Goal: Task Accomplishment & Management: Manage account settings

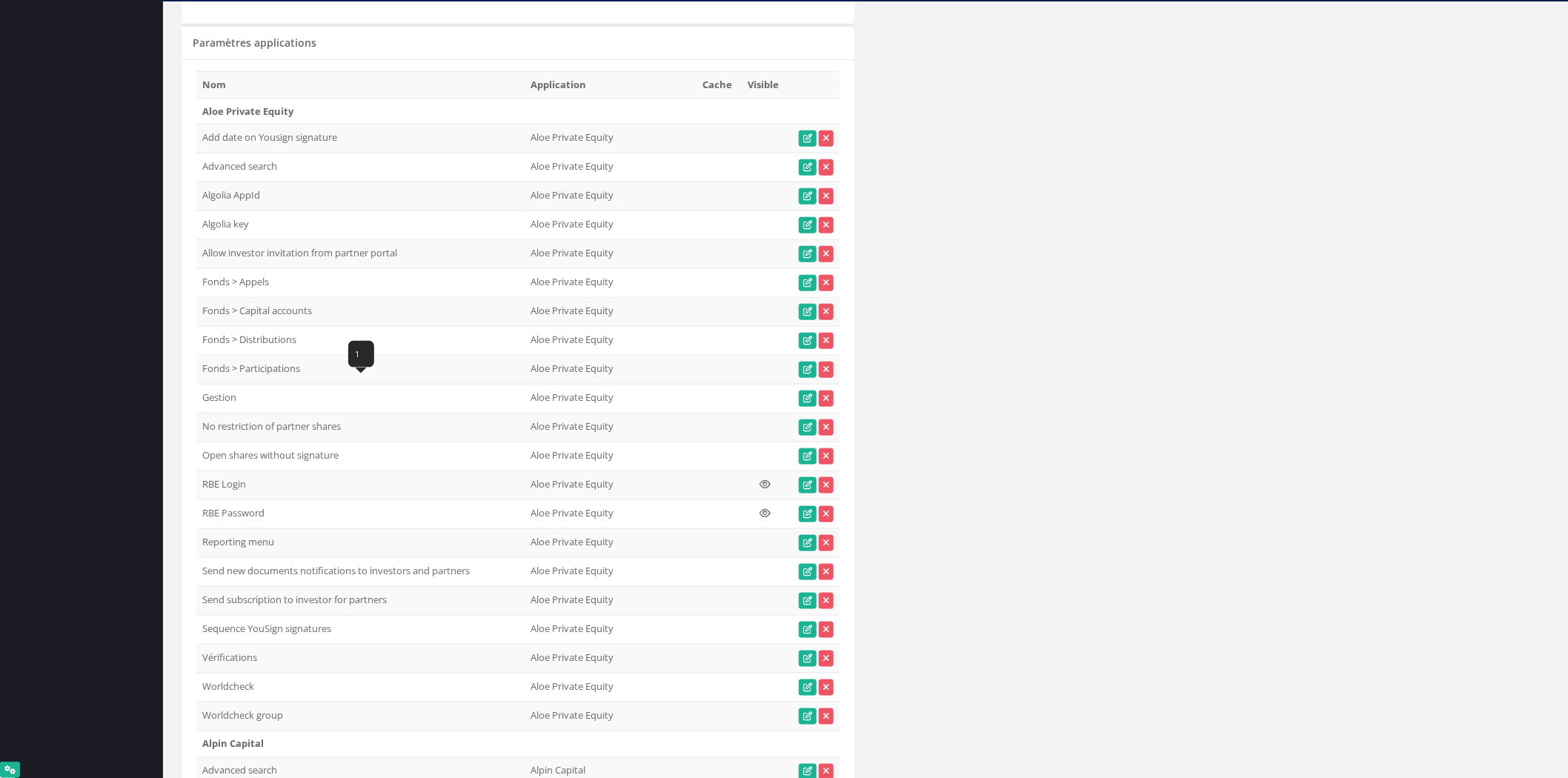
drag, startPoint x: 306, startPoint y: 387, endPoint x: 199, endPoint y: 386, distance: 107.0
click at [199, 385] on td "Fonds > Participations" at bounding box center [360, 370] width 328 height 29
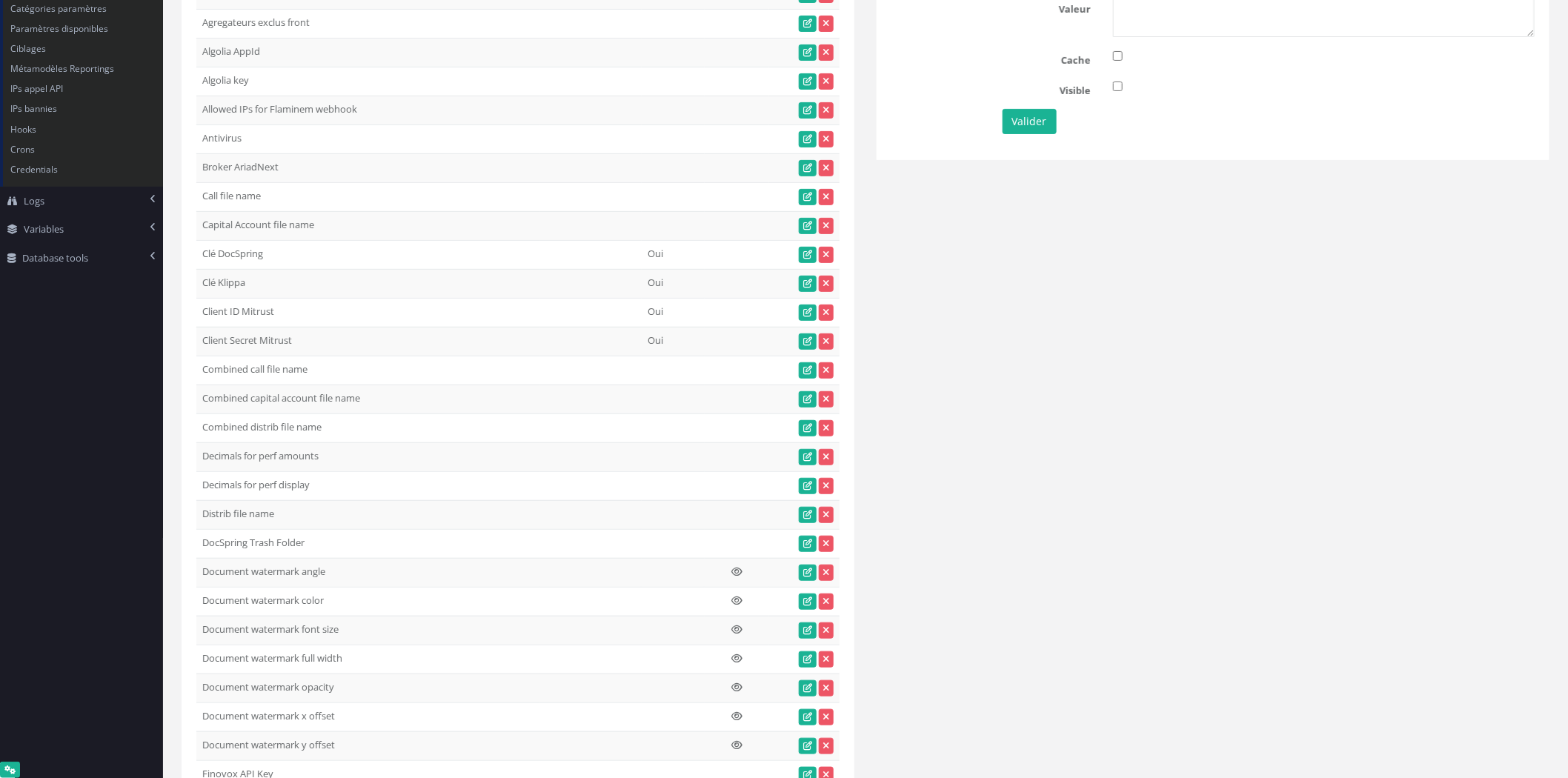
scroll to position [0, 0]
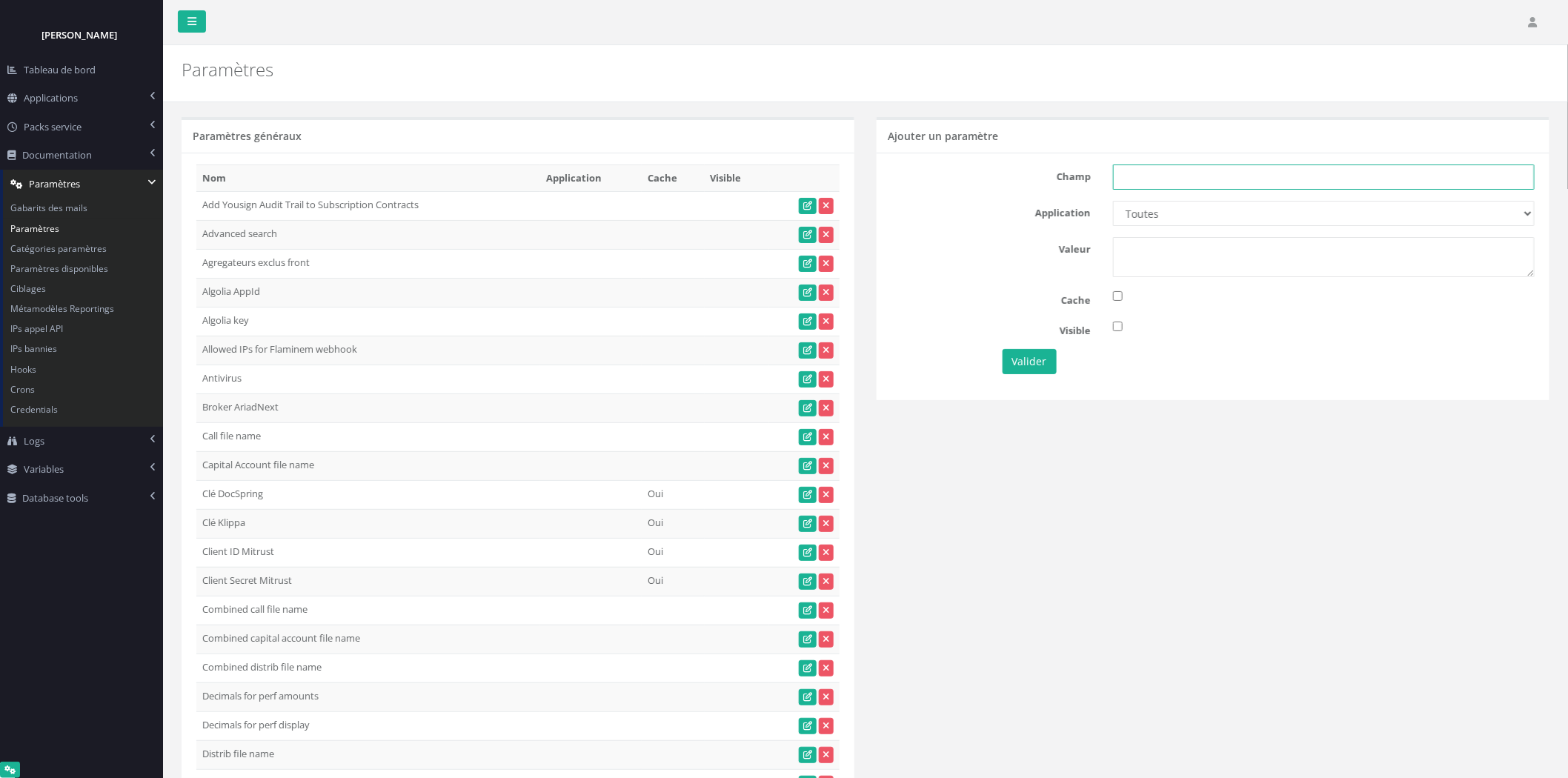
click at [1233, 183] on input "text" at bounding box center [1324, 177] width 422 height 26
paste input "Fonds > Participations"
type input "Fonds > Participations"
click at [1243, 209] on select "Toutes Aloe Private Equity Alpin Capital API Access to My DB API demo Astorg As…" at bounding box center [1324, 213] width 422 height 26
select select "31"
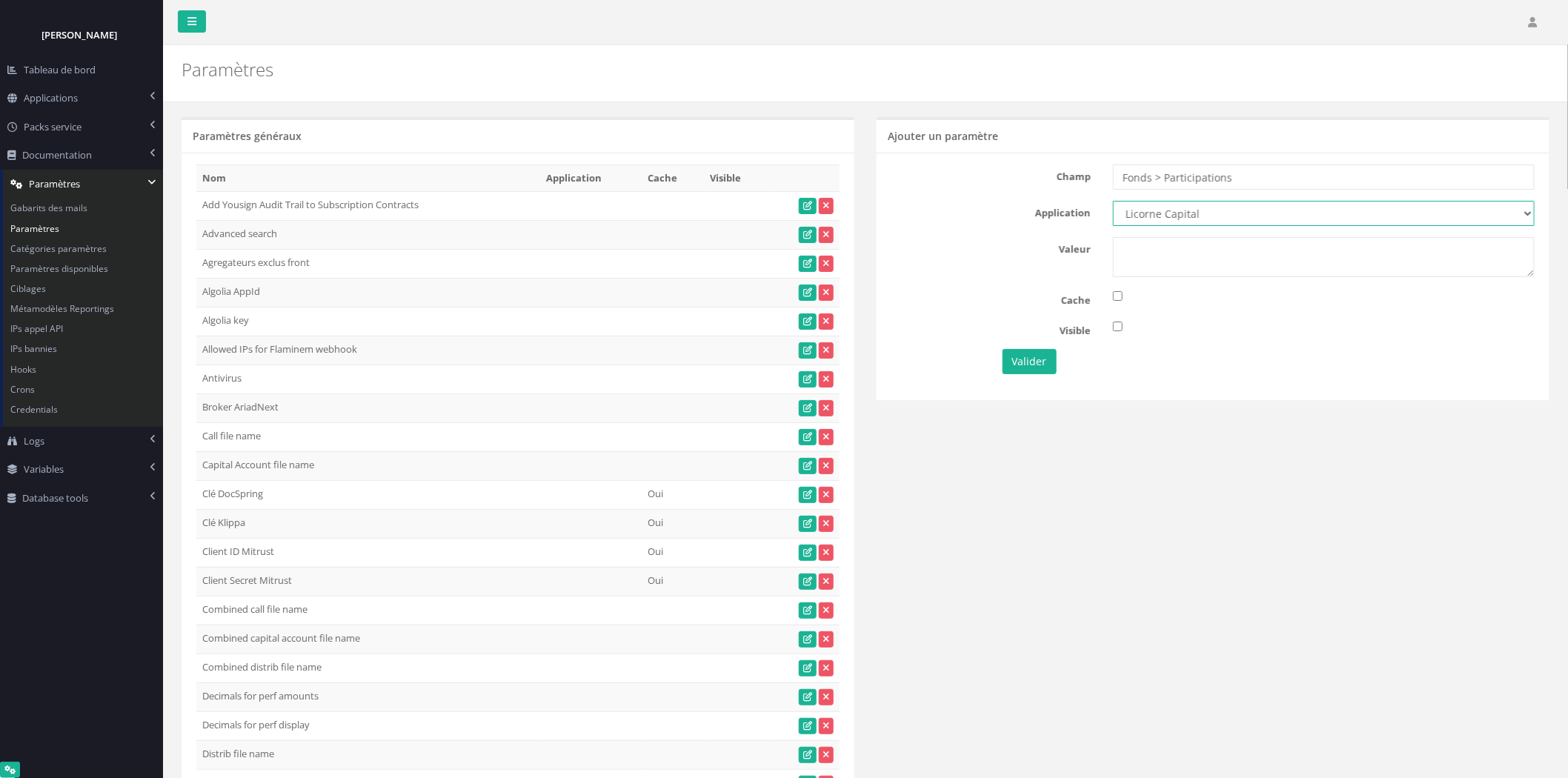
click at [1113, 201] on select "Toutes Aloe Private Equity Alpin Capital API Access to My DB API demo Astorg As…" at bounding box center [1324, 213] width 422 height 26
click at [1179, 267] on textarea at bounding box center [1324, 257] width 422 height 40
type textarea "1"
drag, startPoint x: 1286, startPoint y: 166, endPoint x: 993, endPoint y: 179, distance: 293.3
click at [993, 179] on div "Champ Fonds > Participations" at bounding box center [1212, 177] width 665 height 26
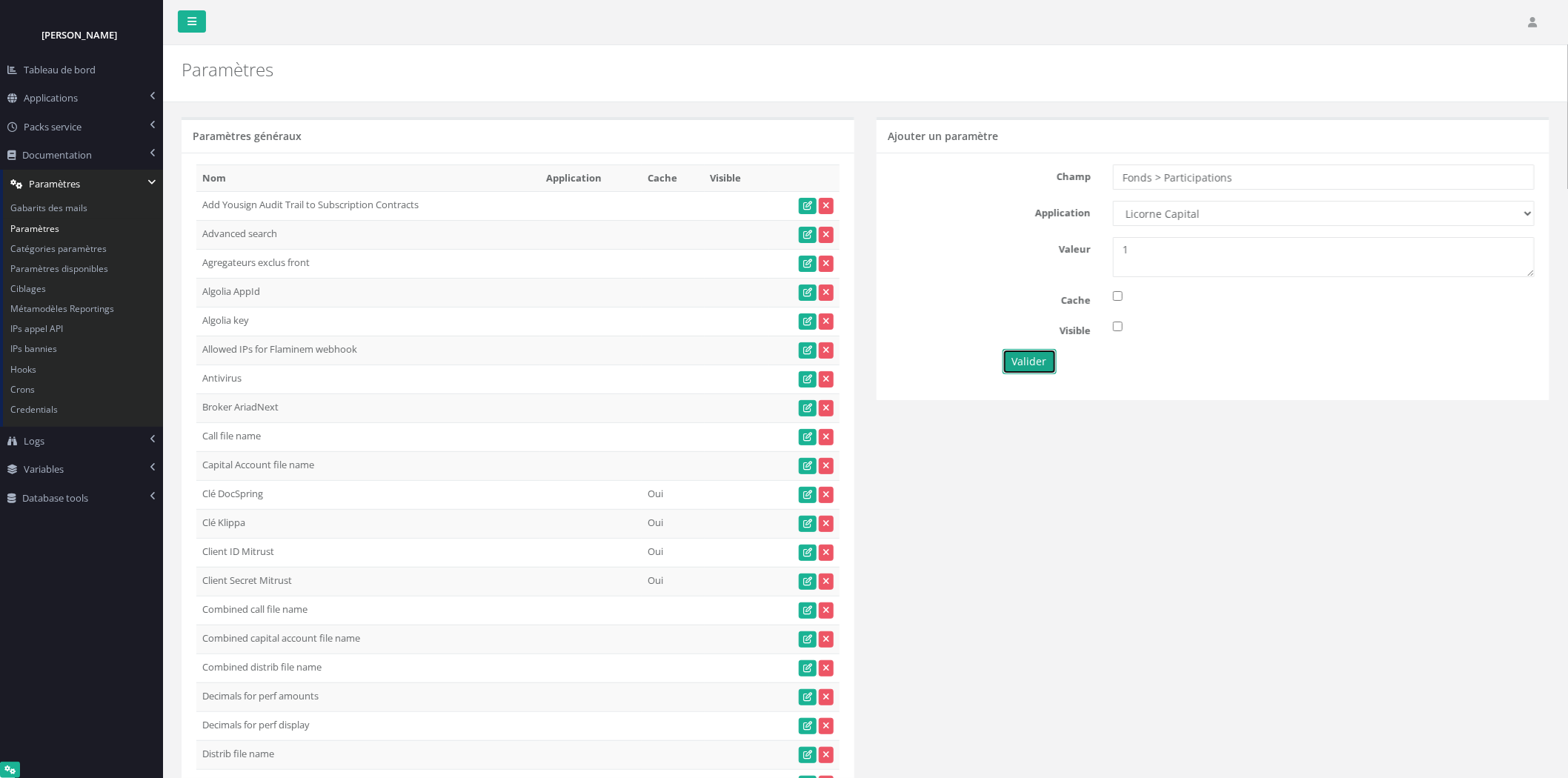
click at [1025, 358] on button "Valider" at bounding box center [1030, 362] width 54 height 26
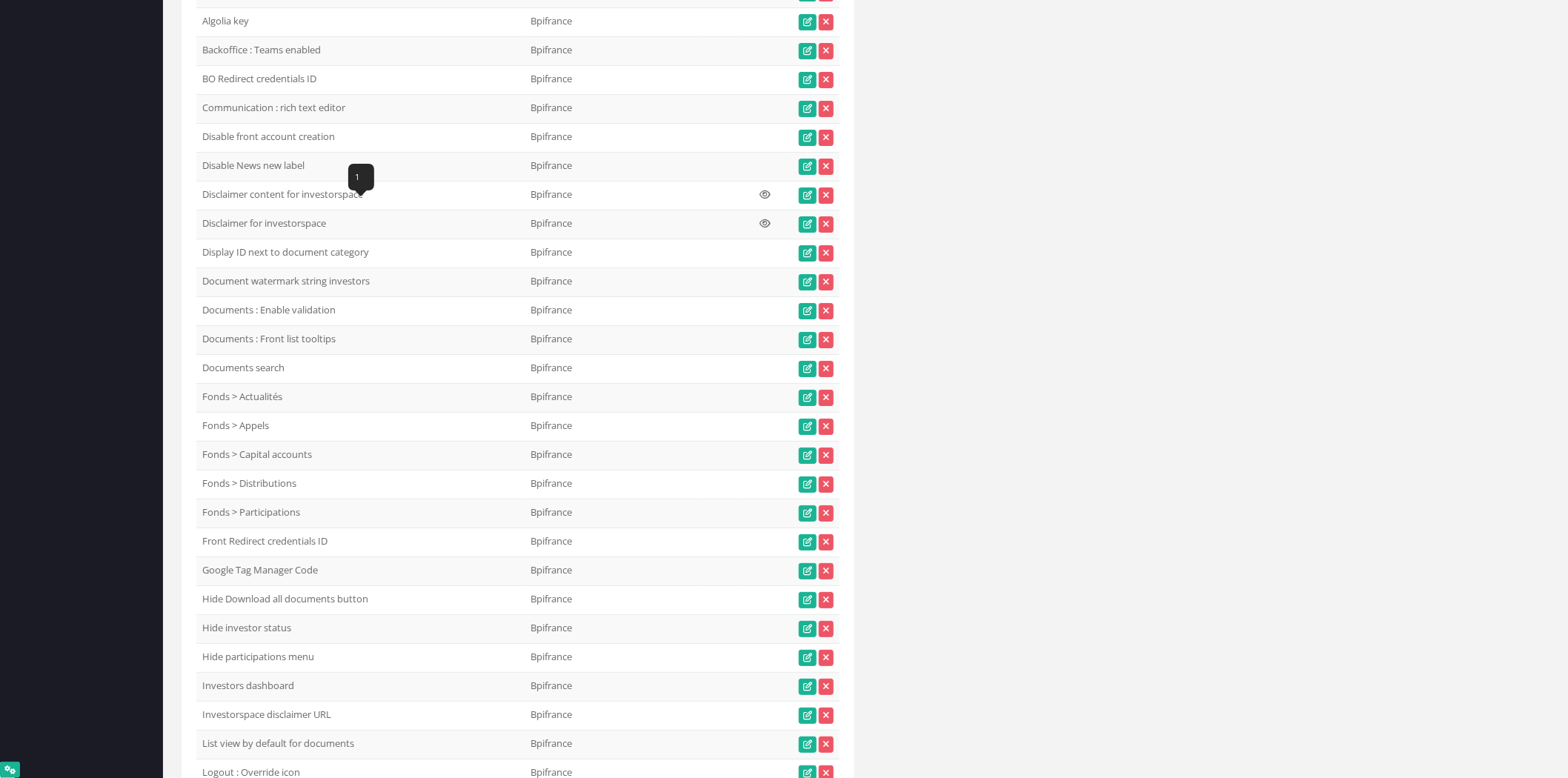
scroll to position [6946, 0]
drag, startPoint x: 206, startPoint y: 89, endPoint x: 202, endPoint y: 97, distance: 8.9
click at [202, 65] on td "Backoffice : Teams enabled" at bounding box center [360, 50] width 328 height 29
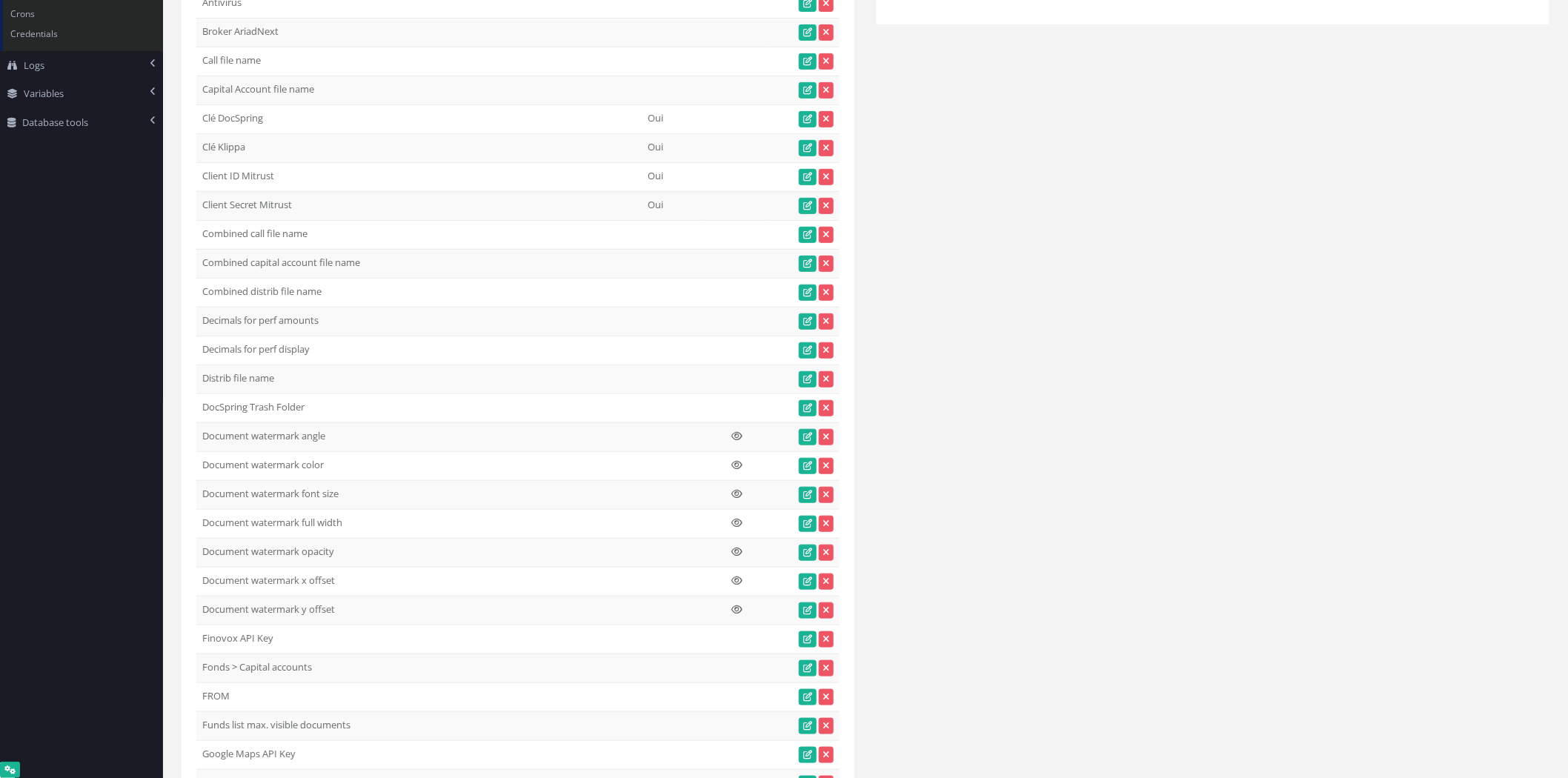
scroll to position [0, 0]
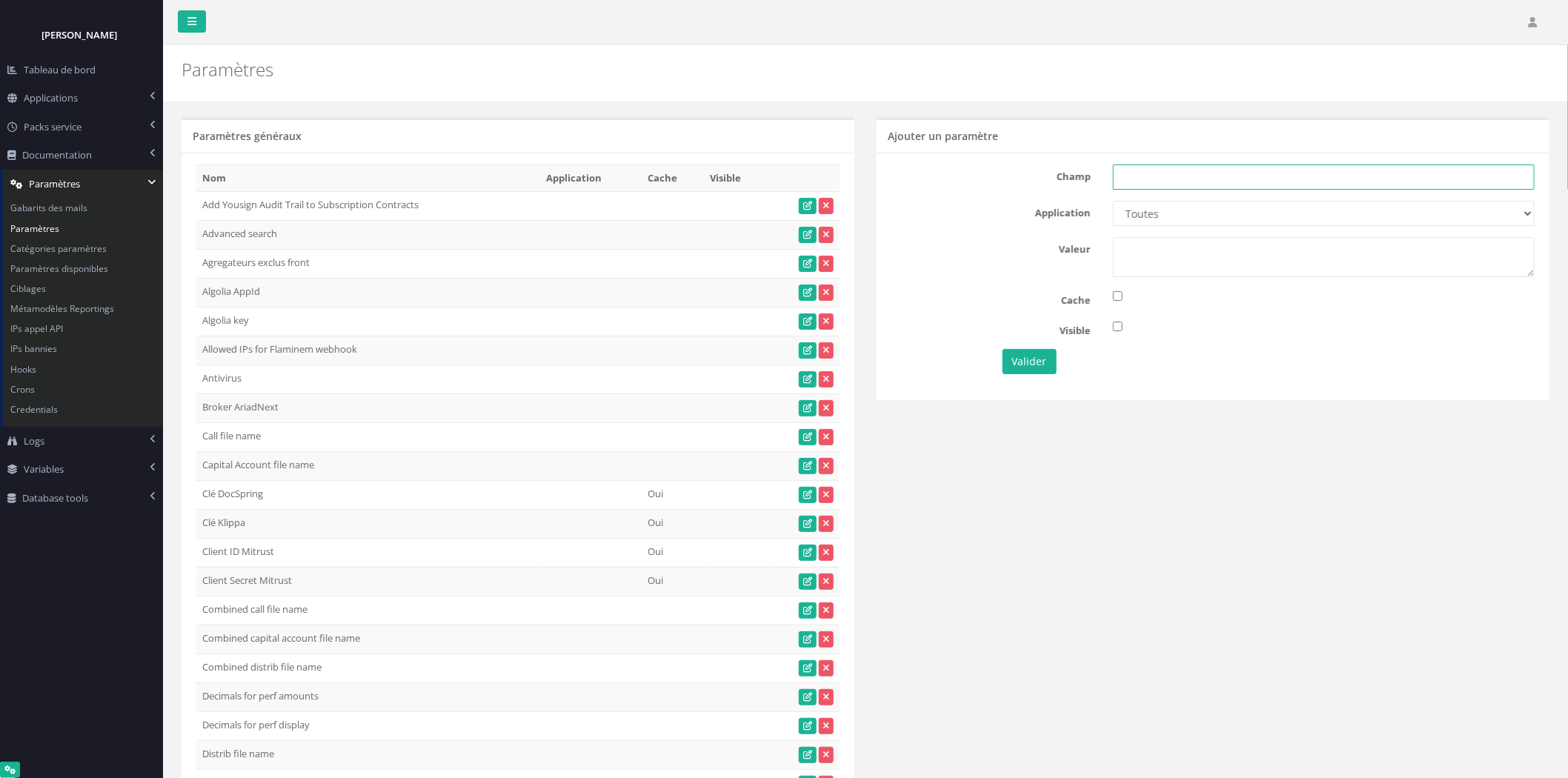
paste input "Backoffice : Teams enabled"
click at [1235, 184] on input "text" at bounding box center [1324, 177] width 422 height 26
type input "Backoffice : Teams enabled"
click at [1218, 211] on select "Toutes Aloe Private Equity Alpin Capital API Access to My DB API demo Astorg As…" at bounding box center [1324, 213] width 422 height 26
select select "31"
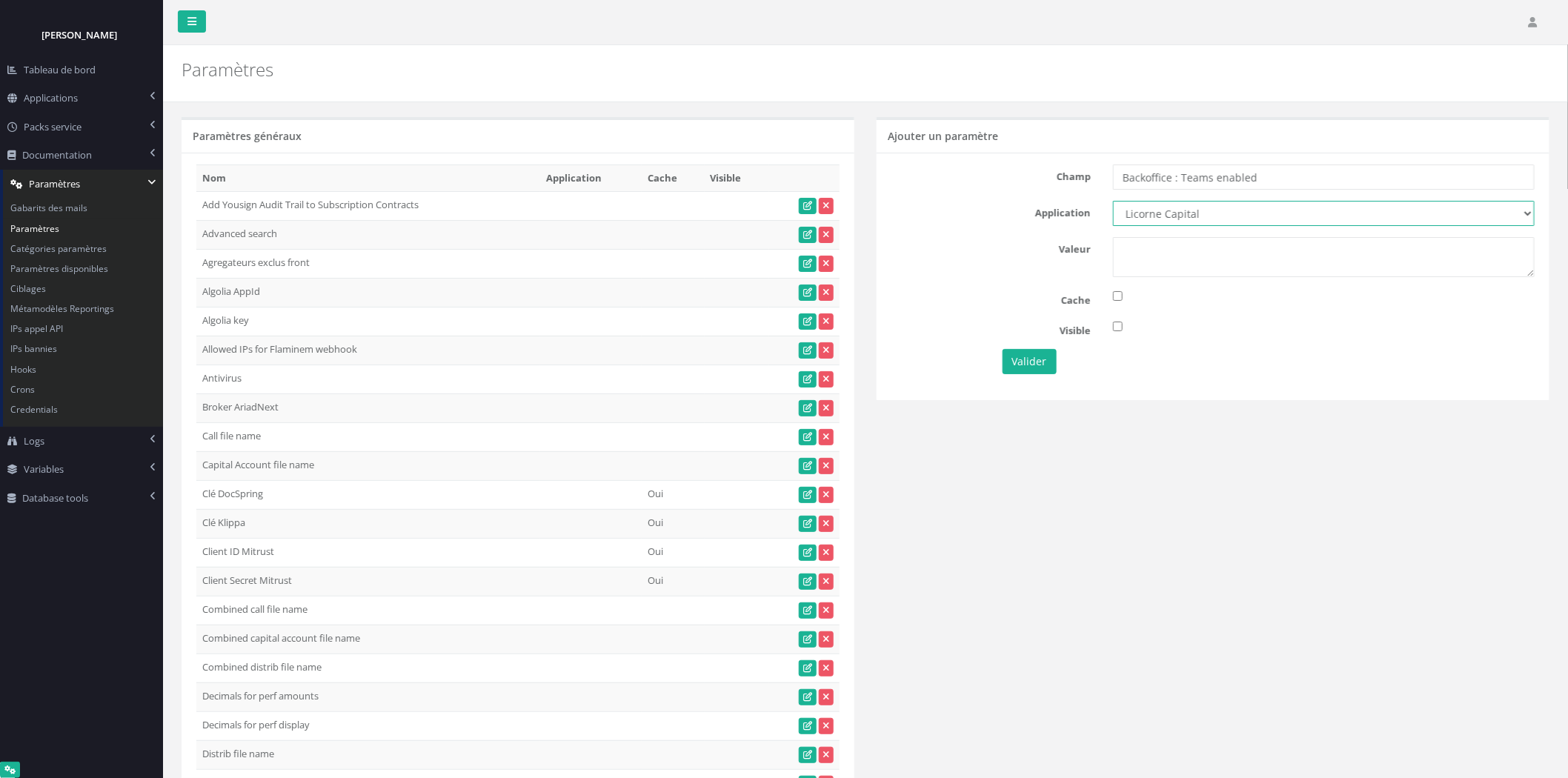
click at [1113, 201] on select "Toutes Aloe Private Equity Alpin Capital API Access to My DB API demo Astorg As…" at bounding box center [1324, 213] width 422 height 26
click at [1195, 269] on textarea at bounding box center [1324, 257] width 422 height 40
type textarea "1"
click at [1039, 367] on button "Valider" at bounding box center [1030, 362] width 54 height 26
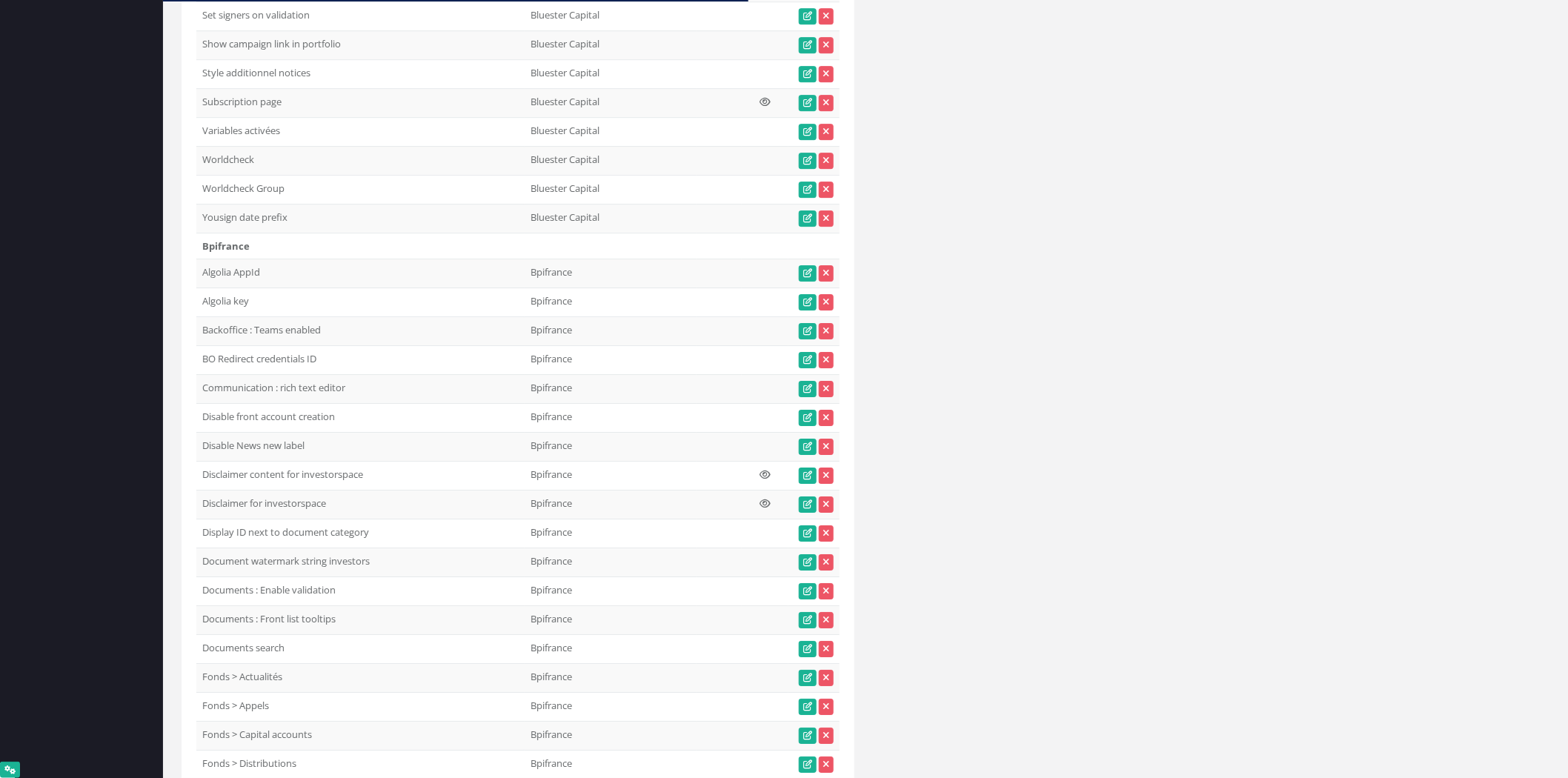
scroll to position [6681, 0]
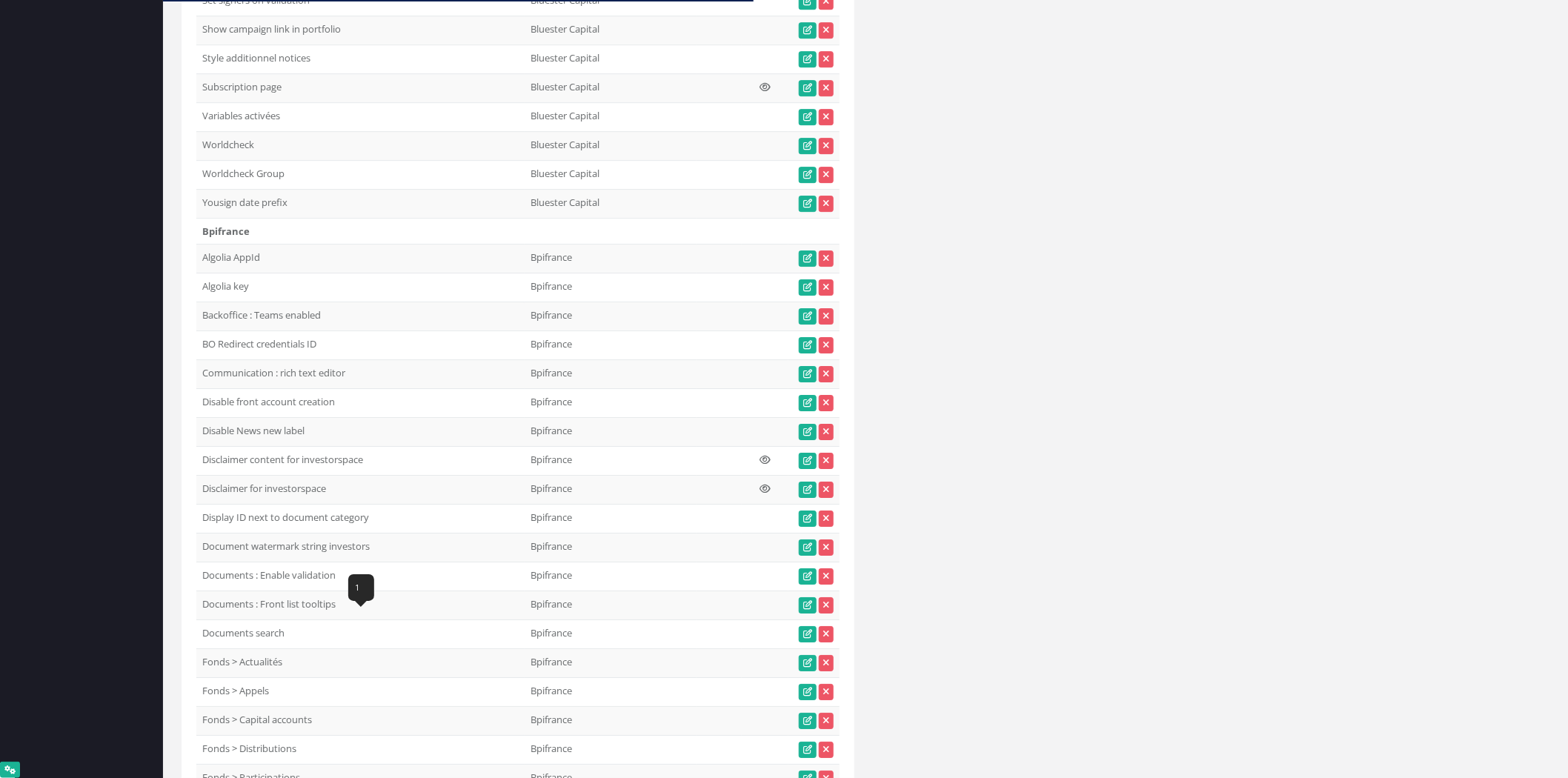
drag, startPoint x: 359, startPoint y: 618, endPoint x: 197, endPoint y: 627, distance: 162.2
click at [197, 592] on td "Documents : Enable validation" at bounding box center [360, 577] width 328 height 29
copy td "Documents : Enable validation"
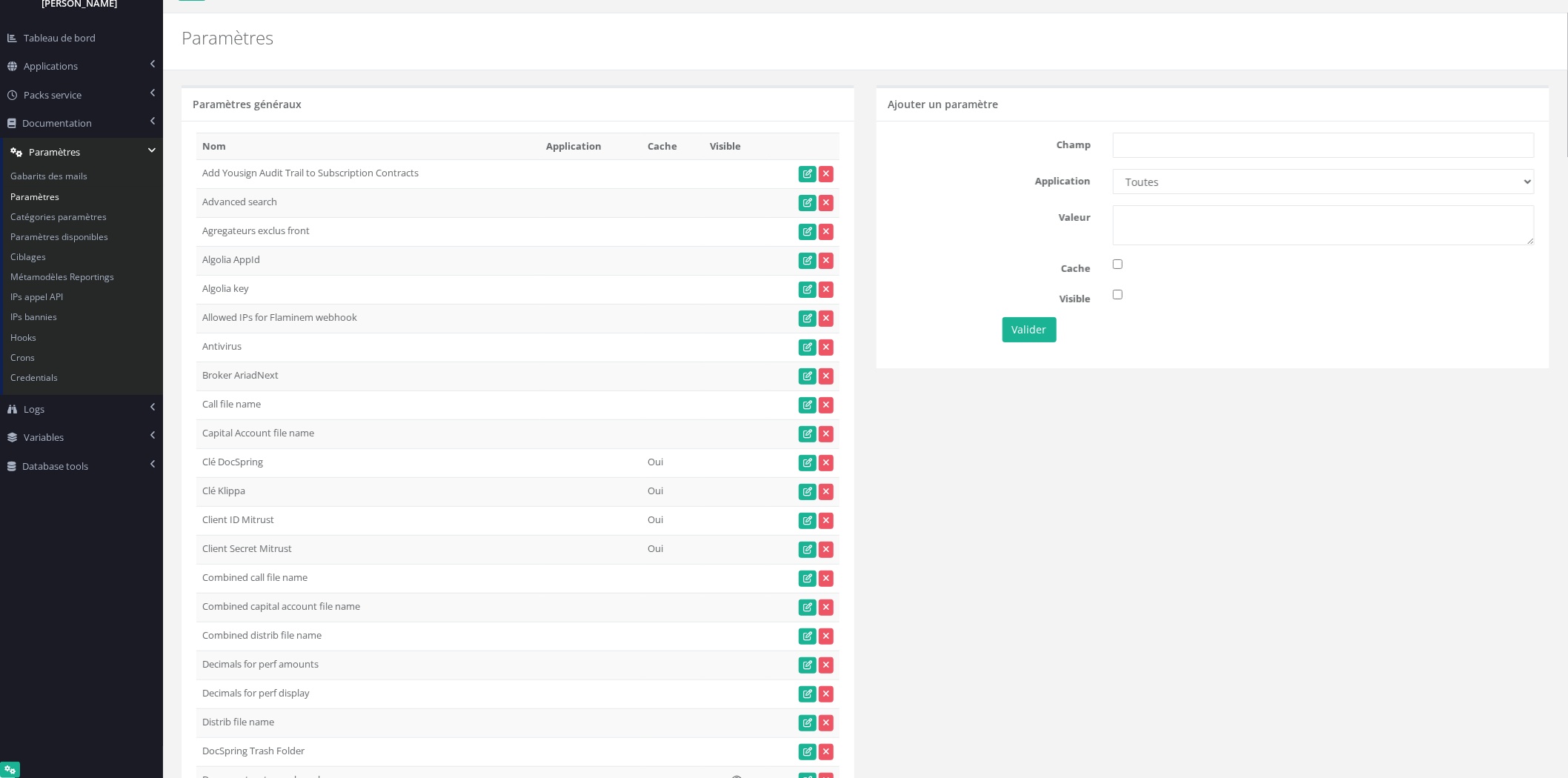
scroll to position [0, 0]
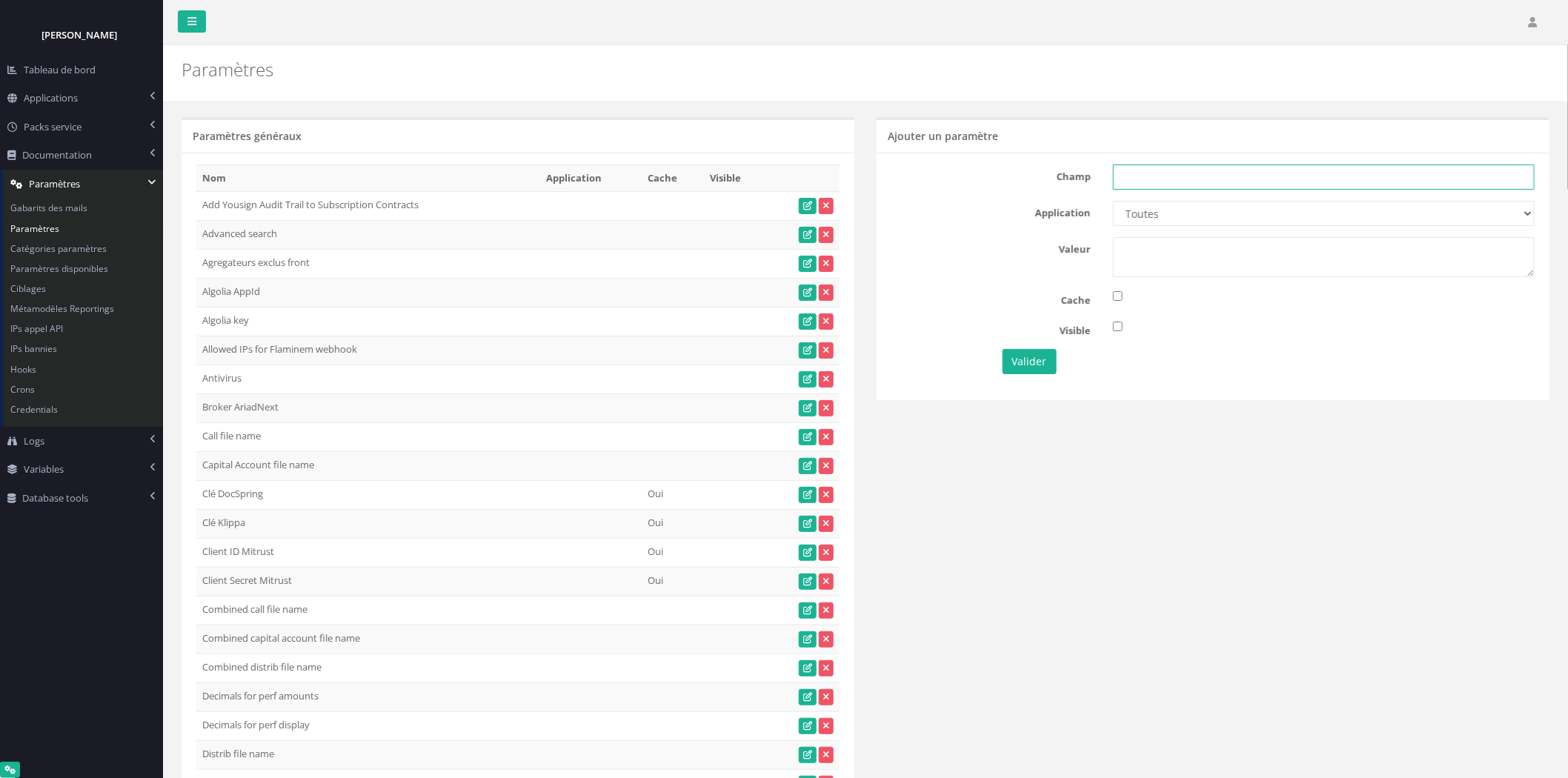
paste input "Documents : Enable validation"
click at [1213, 179] on input "text" at bounding box center [1324, 177] width 422 height 26
type input "Documents : Enable validation"
click at [1232, 210] on select "Toutes Aloe Private Equity Alpin Capital API Access to My DB API demo Astorg As…" at bounding box center [1324, 213] width 422 height 26
select select "31"
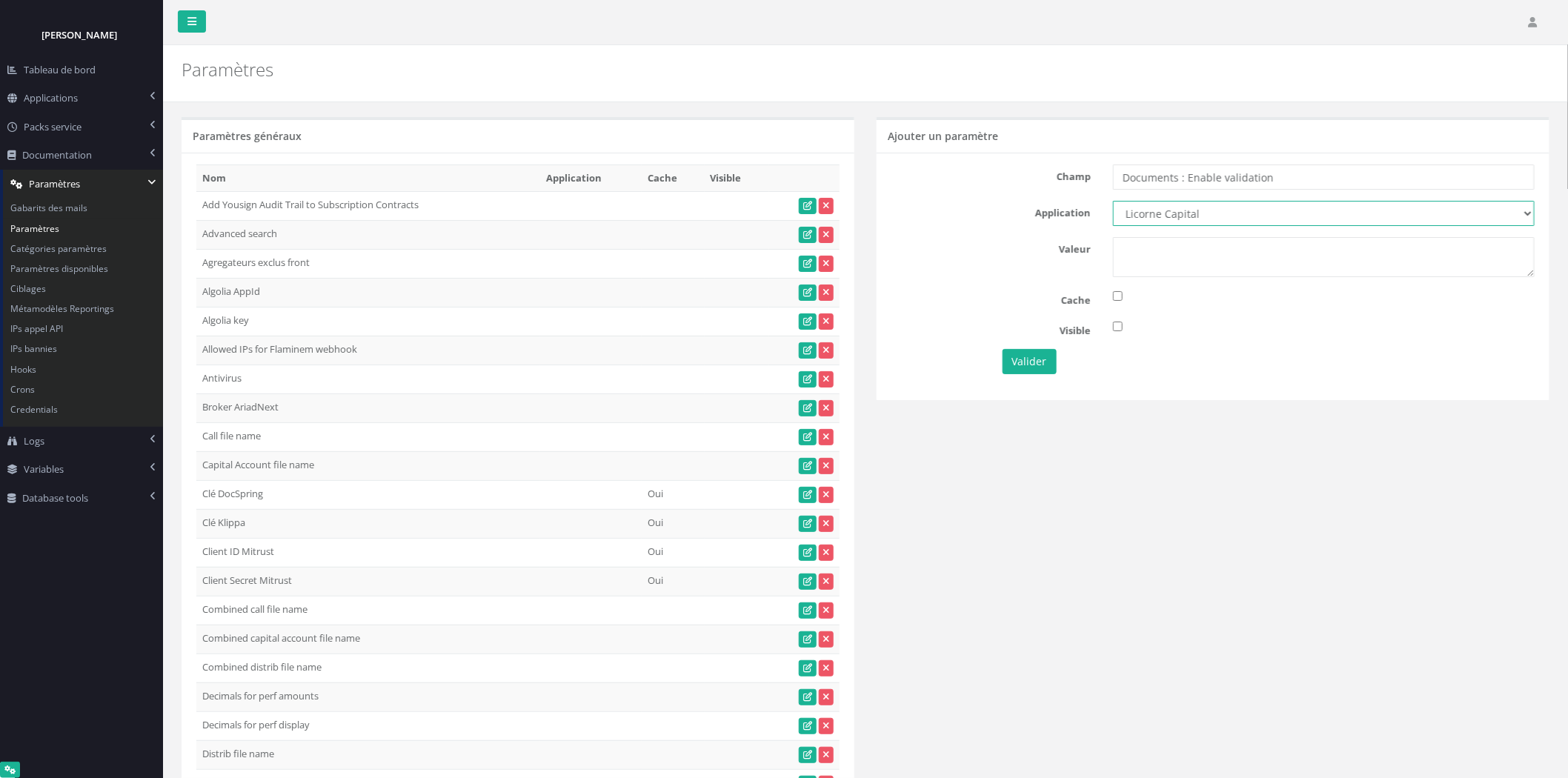
click at [1113, 201] on select "Toutes Aloe Private Equity Alpin Capital API Access to My DB API demo Astorg As…" at bounding box center [1324, 213] width 422 height 26
click at [1189, 255] on textarea at bounding box center [1324, 257] width 422 height 40
type textarea "1"
click at [1034, 362] on button "Valider" at bounding box center [1030, 362] width 54 height 26
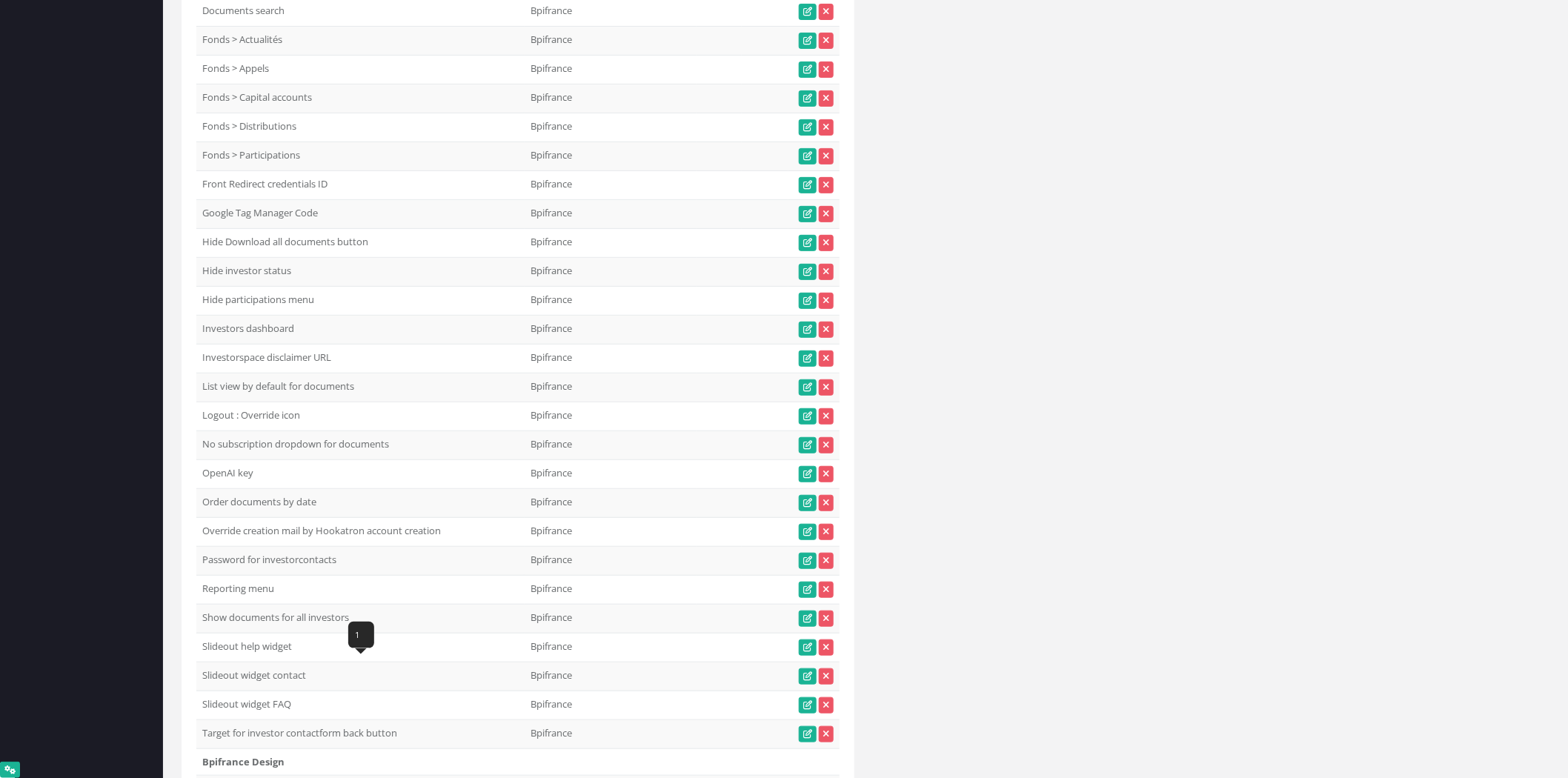
scroll to position [7290, 0]
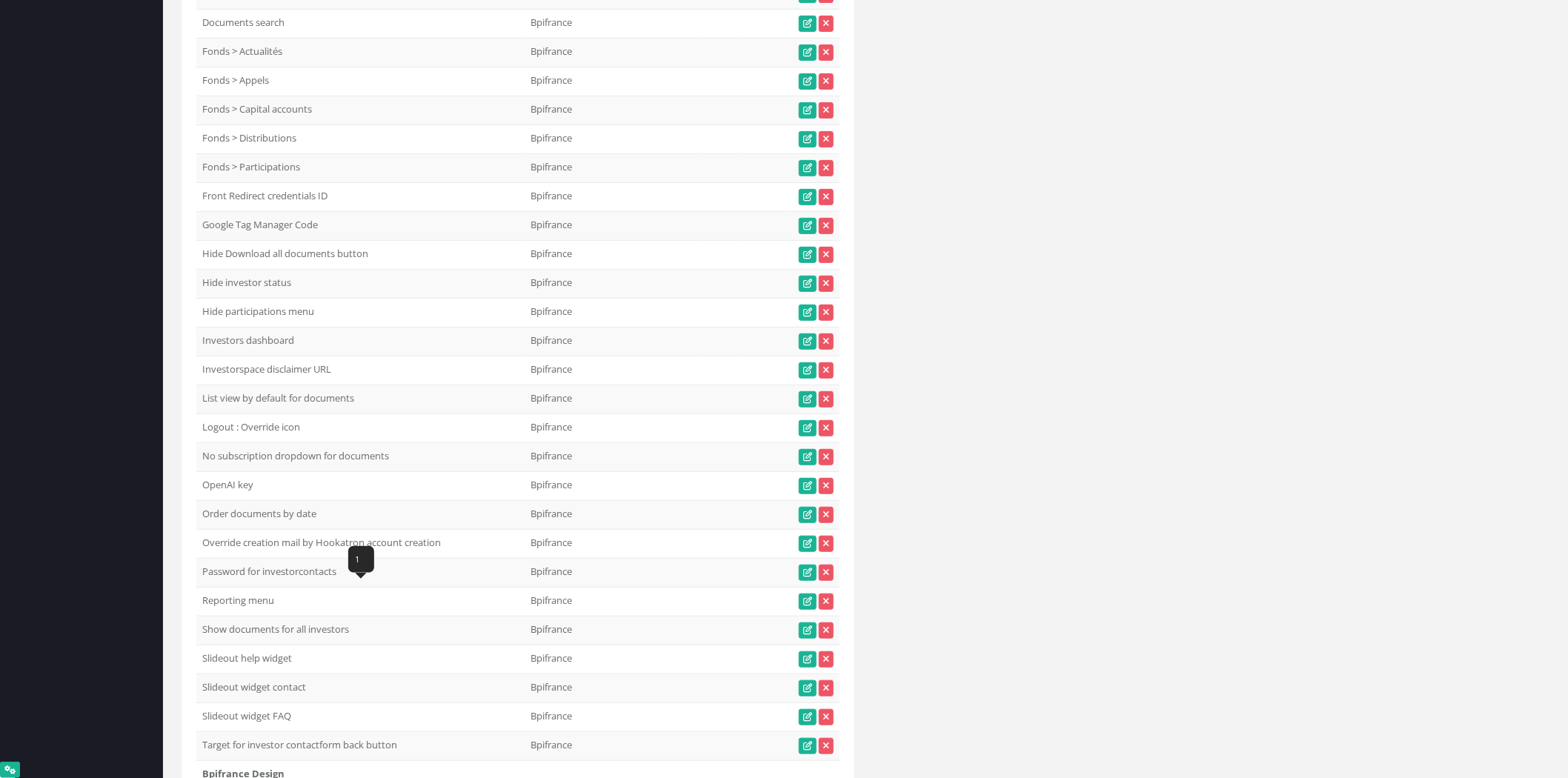
drag, startPoint x: 275, startPoint y: 596, endPoint x: 250, endPoint y: 593, distance: 25.2
click at [250, 559] on td "Override creation mail by Hookatron account creation" at bounding box center [360, 544] width 328 height 29
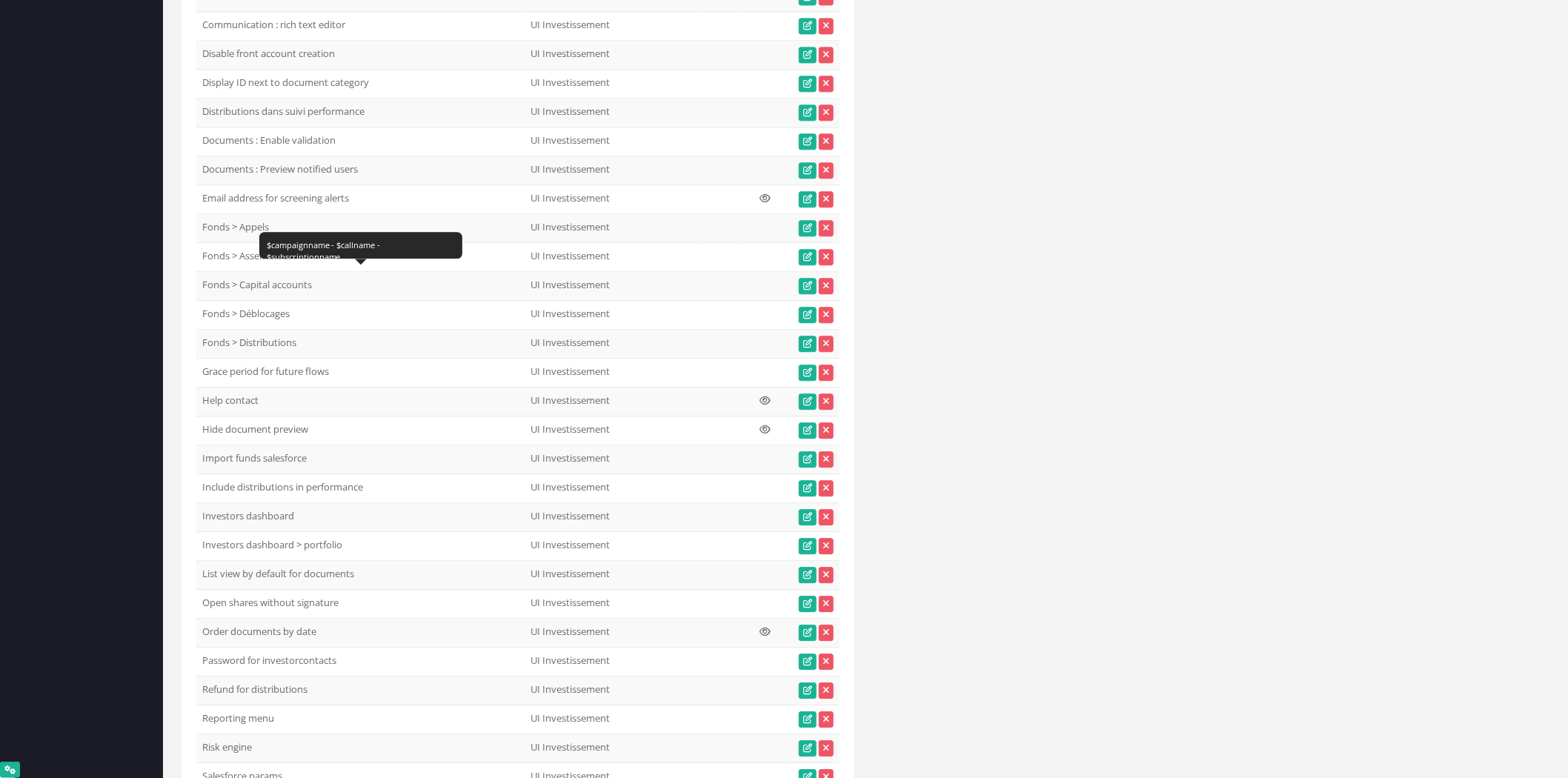
scroll to position [46209, 0]
drag, startPoint x: 367, startPoint y: 477, endPoint x: 188, endPoint y: 478, distance: 179.0
click at [237, 185] on td "Documents : Preview notified users" at bounding box center [360, 170] width 328 height 29
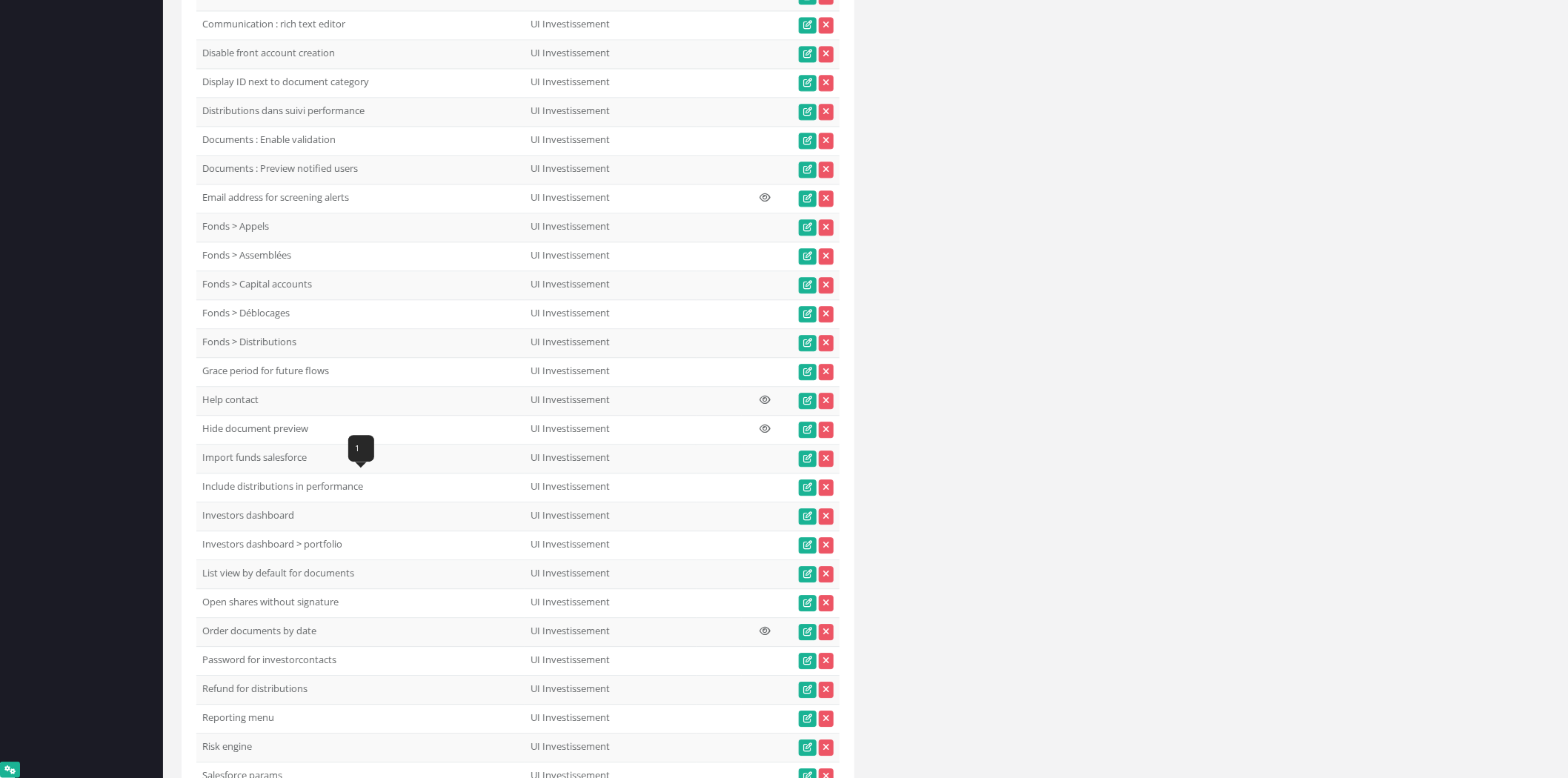
click at [237, 185] on td "Documents : Preview notified users" at bounding box center [360, 170] width 328 height 29
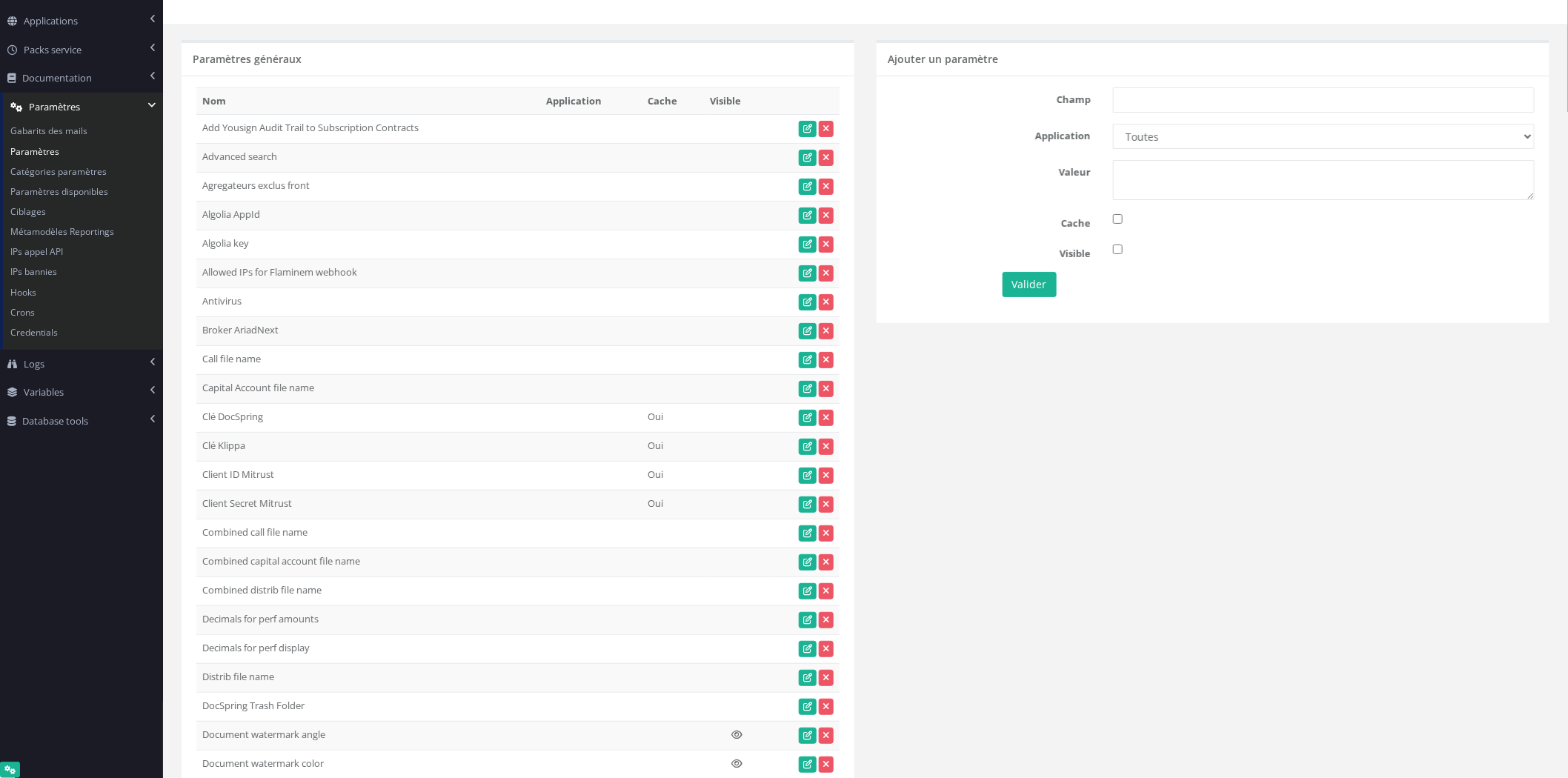
scroll to position [0, 0]
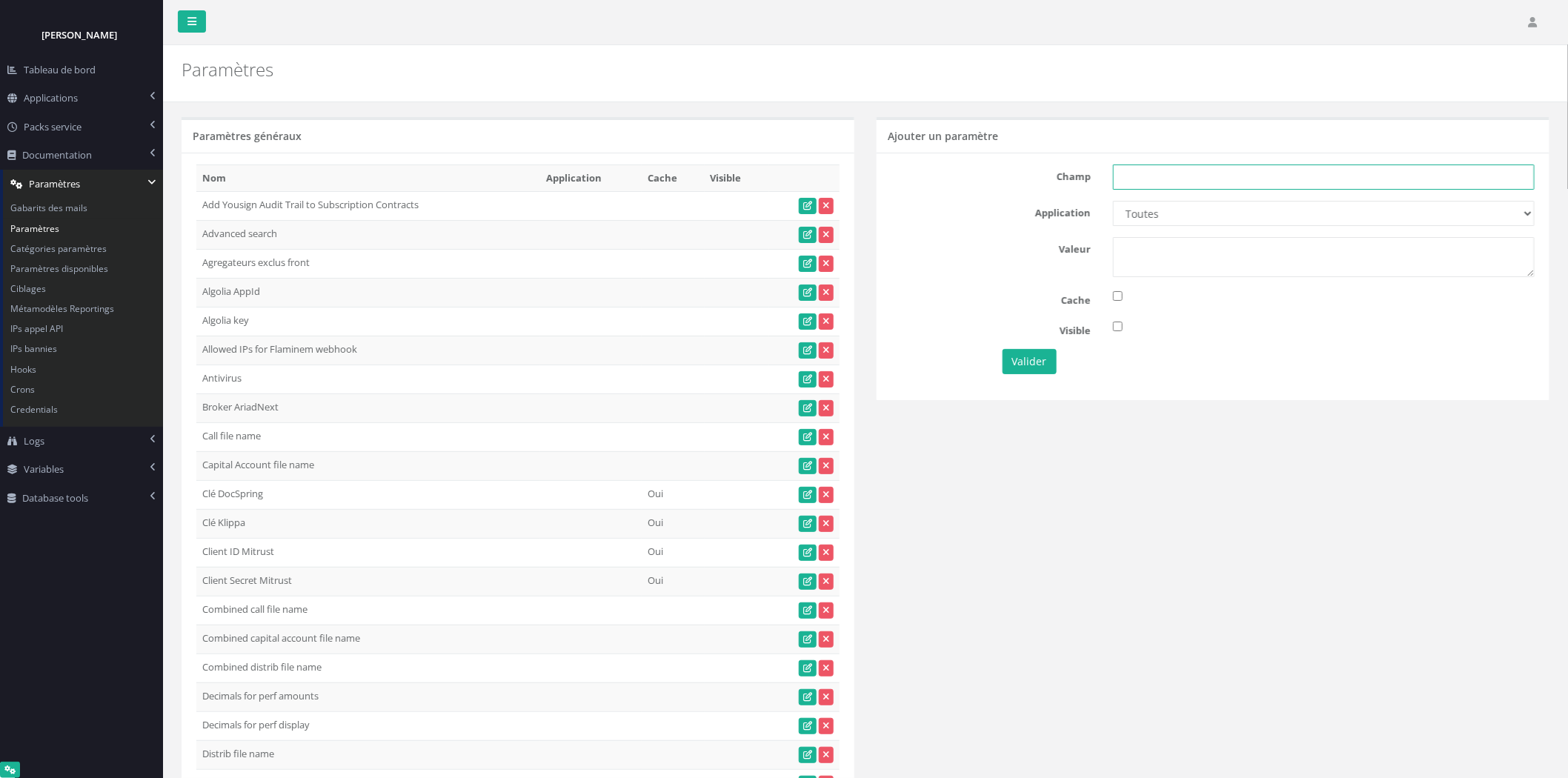
click at [1298, 188] on input "text" at bounding box center [1324, 177] width 422 height 26
paste input "Documents : Preview notified users"
type input "Documents : Preview notified users"
click at [1263, 218] on select "Toutes Aloe Private Equity Alpin Capital API Access to My DB API demo Astorg As…" at bounding box center [1324, 213] width 422 height 26
select select "31"
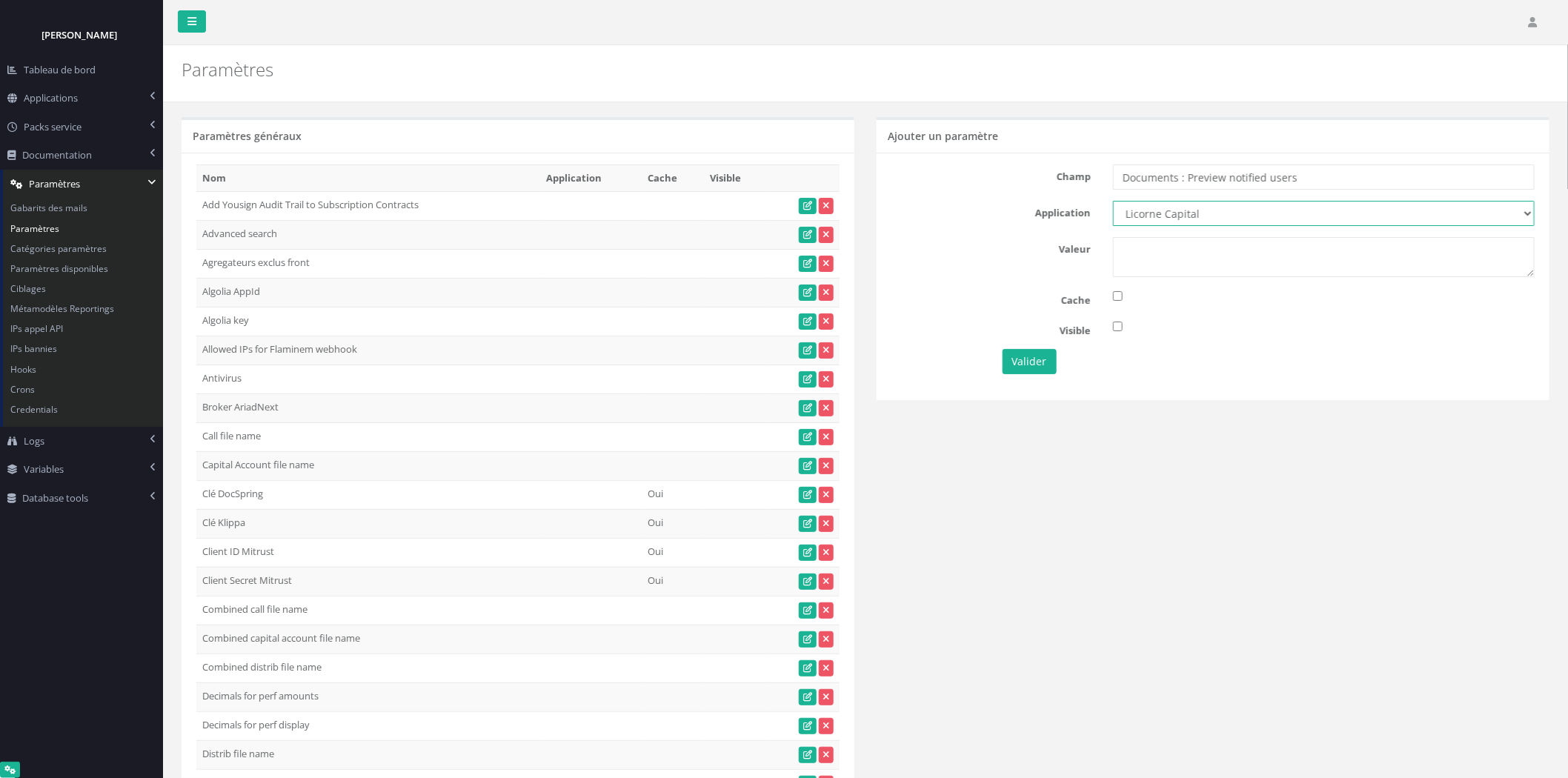
click at [1113, 201] on select "Toutes Aloe Private Equity Alpin Capital API Access to My DB API demo Astorg As…" at bounding box center [1324, 213] width 422 height 26
click at [1210, 262] on textarea at bounding box center [1324, 257] width 422 height 40
type textarea "1"
click at [1041, 365] on button "Valider" at bounding box center [1030, 362] width 54 height 26
click at [16, 635] on nav "[PERSON_NAME] Se déconnecter Tableau de bord Applications Applications Utilisat…" at bounding box center [82, 389] width 163 height 778
